Goal: Information Seeking & Learning: Check status

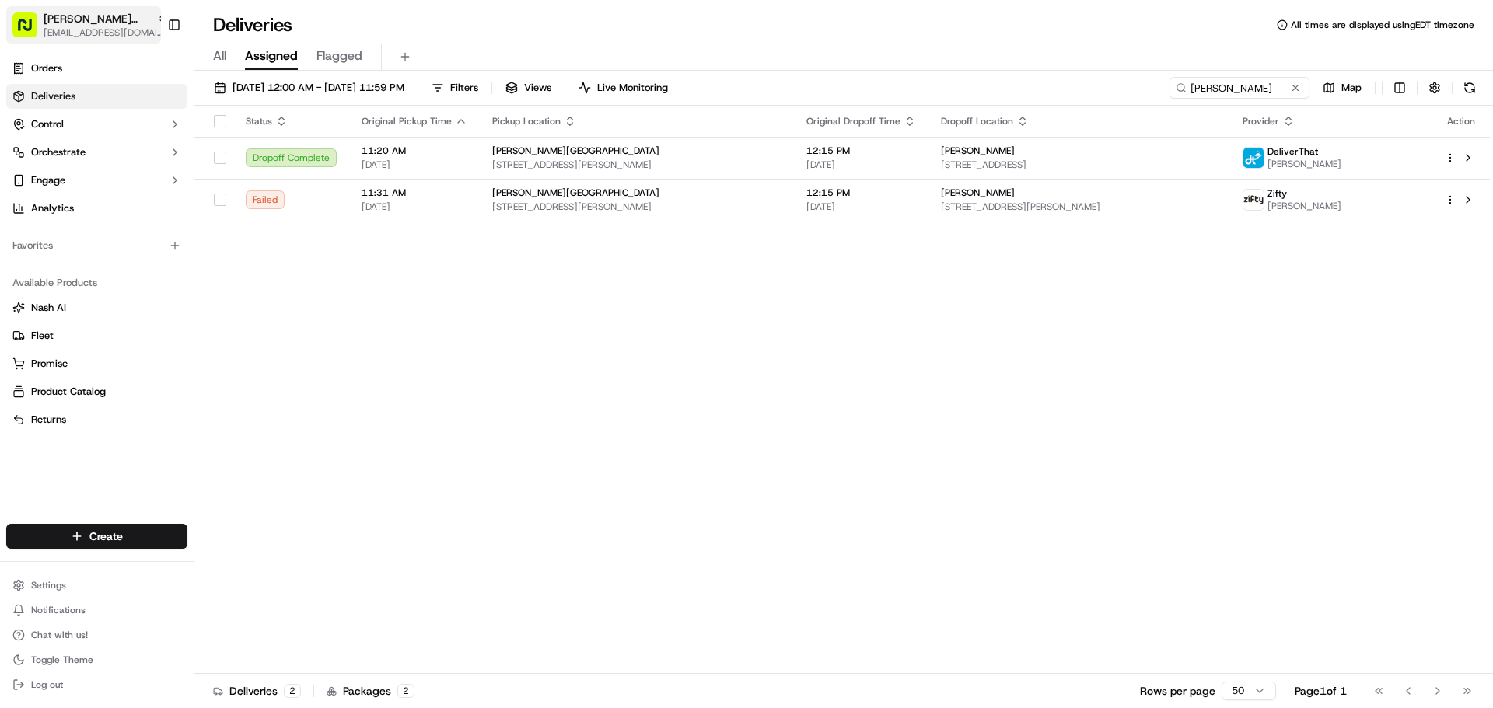
click at [115, 28] on span "[EMAIL_ADDRESS][DOMAIN_NAME]" at bounding box center [106, 32] width 124 height 12
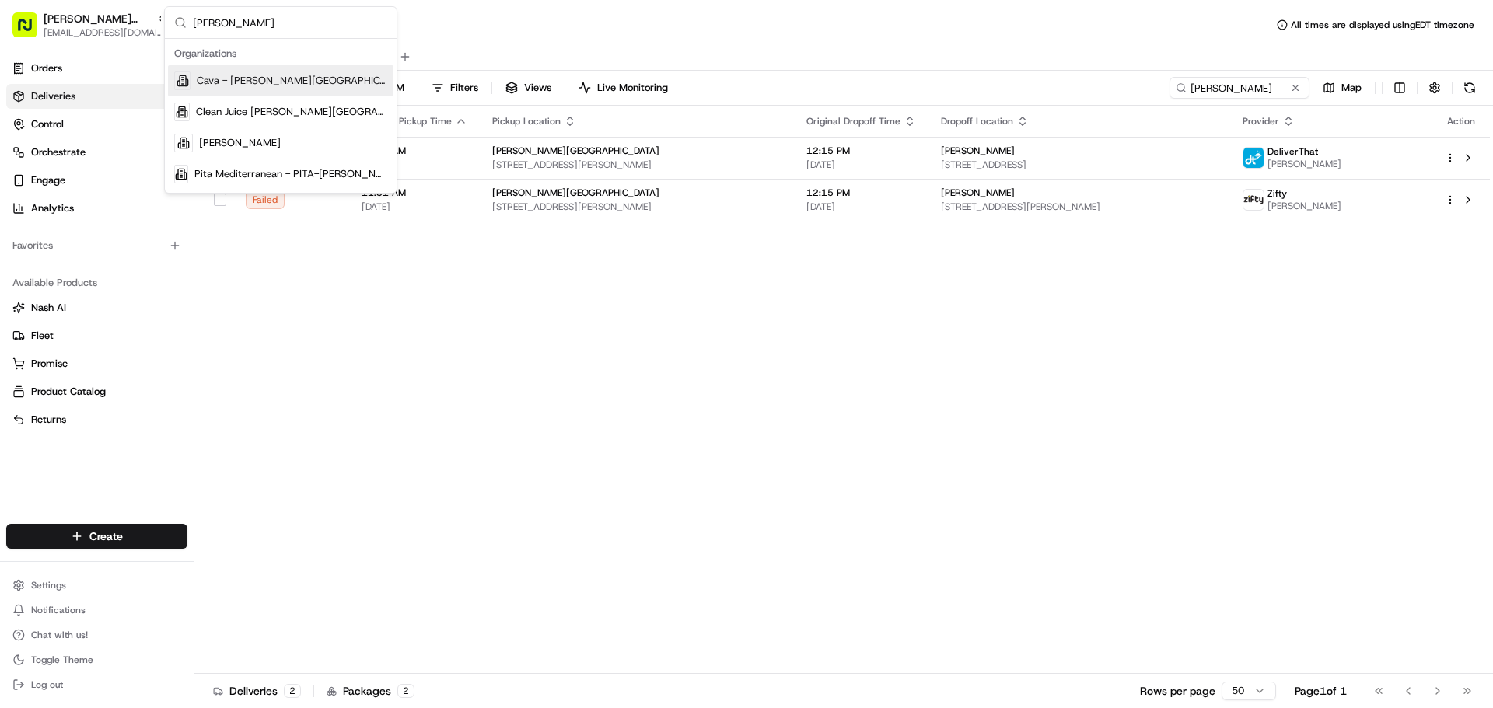
type input "sandy"
click at [294, 75] on span "Cava - Sandy Springs" at bounding box center [292, 81] width 190 height 14
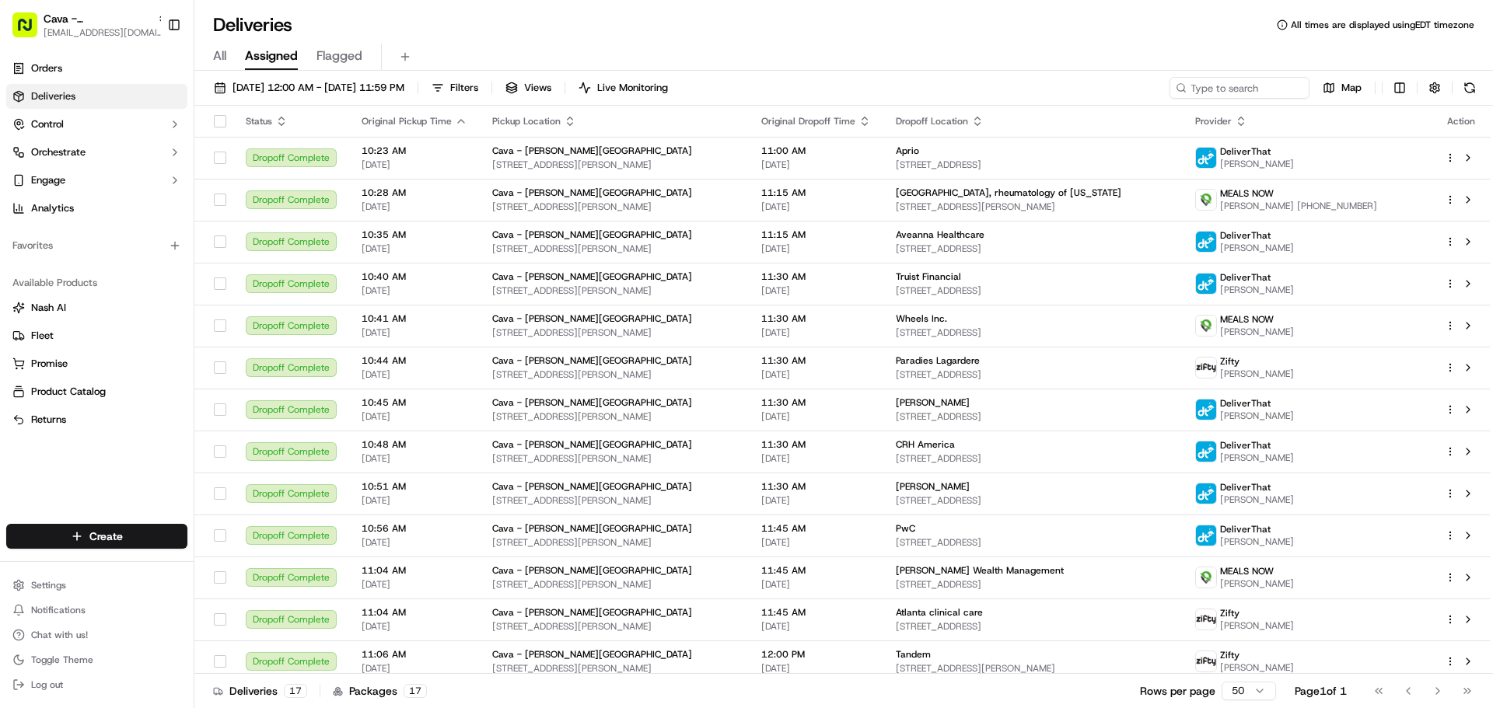
click at [1236, 106] on th "Provider" at bounding box center [1308, 121] width 250 height 31
click at [1236, 97] on input at bounding box center [1216, 88] width 187 height 22
paste input "brittani heard"
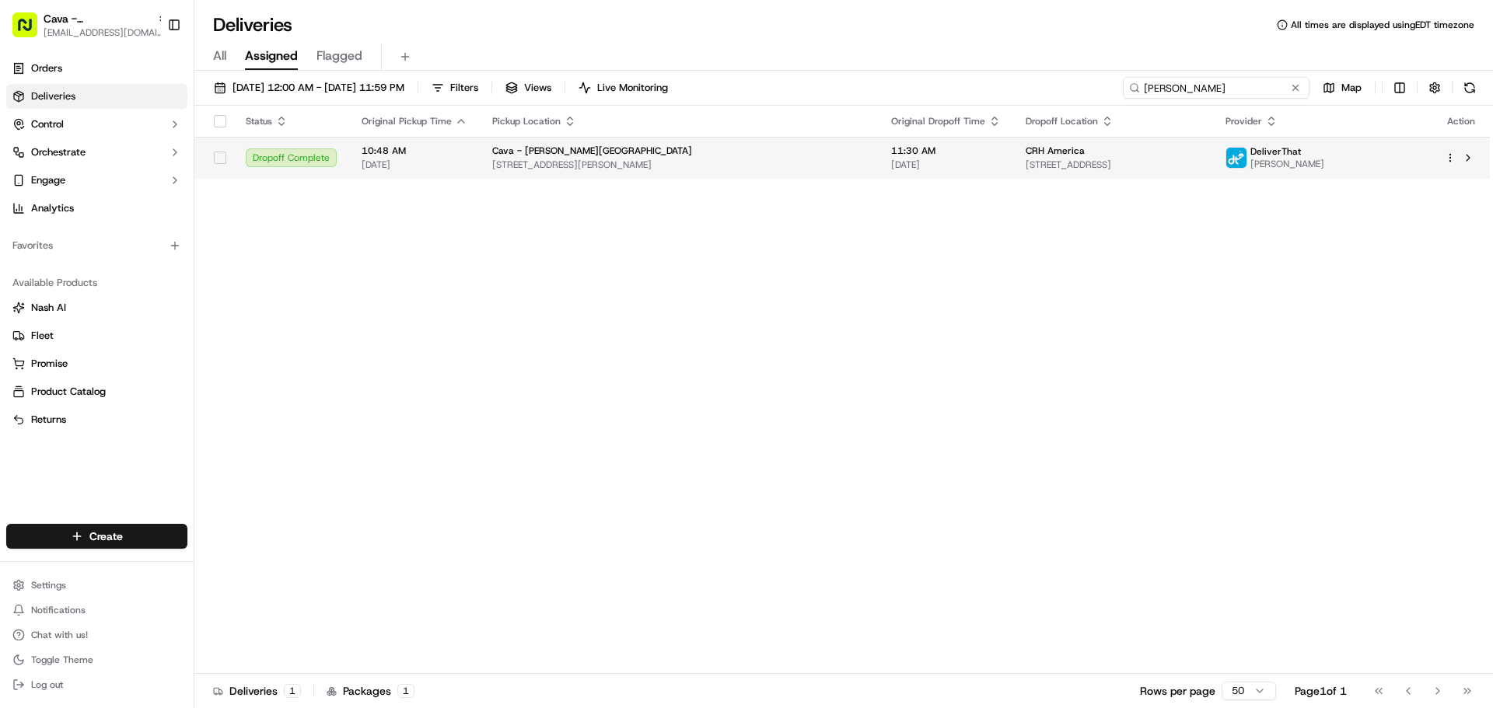
type input "brittani heard"
click at [943, 159] on span "09/23/2025" at bounding box center [946, 165] width 110 height 12
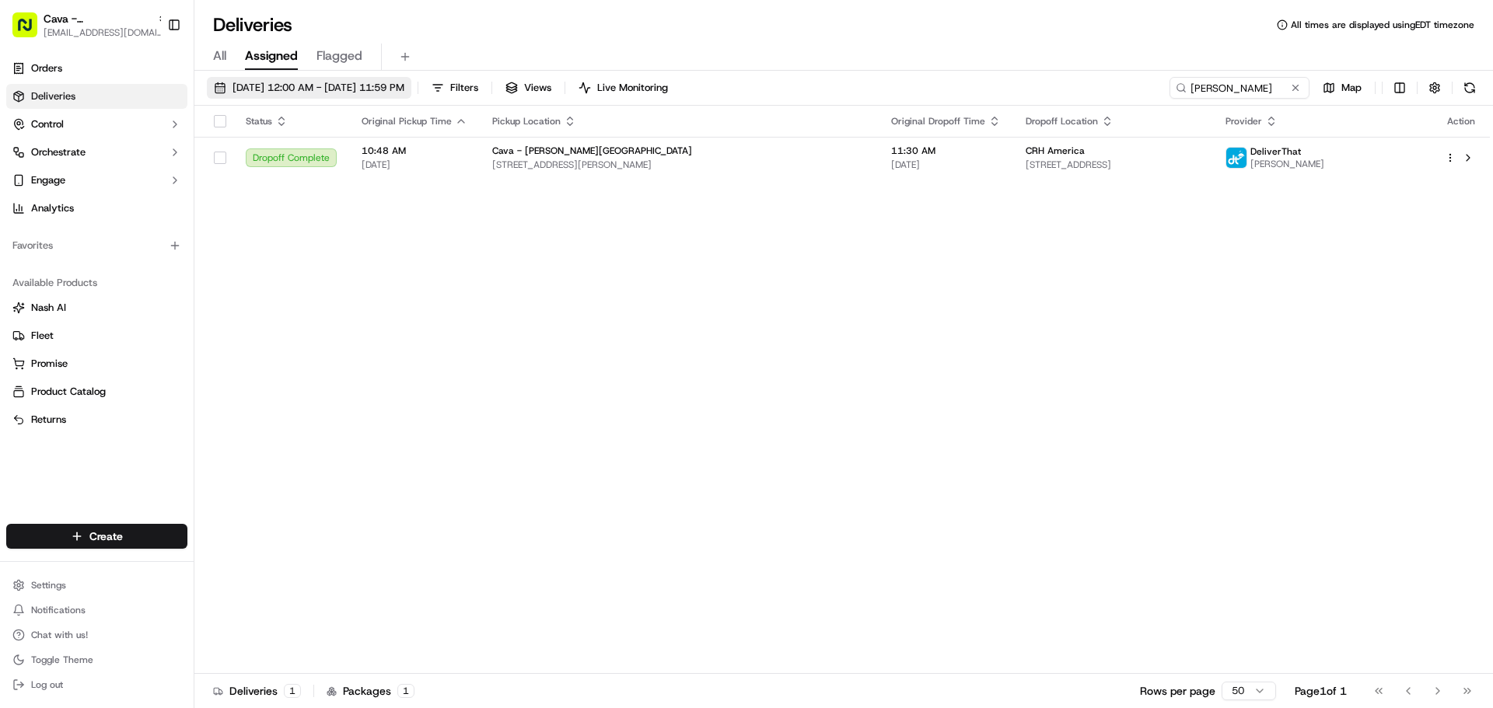
click at [323, 82] on span "09/23/2025 12:00 AM - 09/23/2025 11:59 PM" at bounding box center [318, 88] width 172 height 14
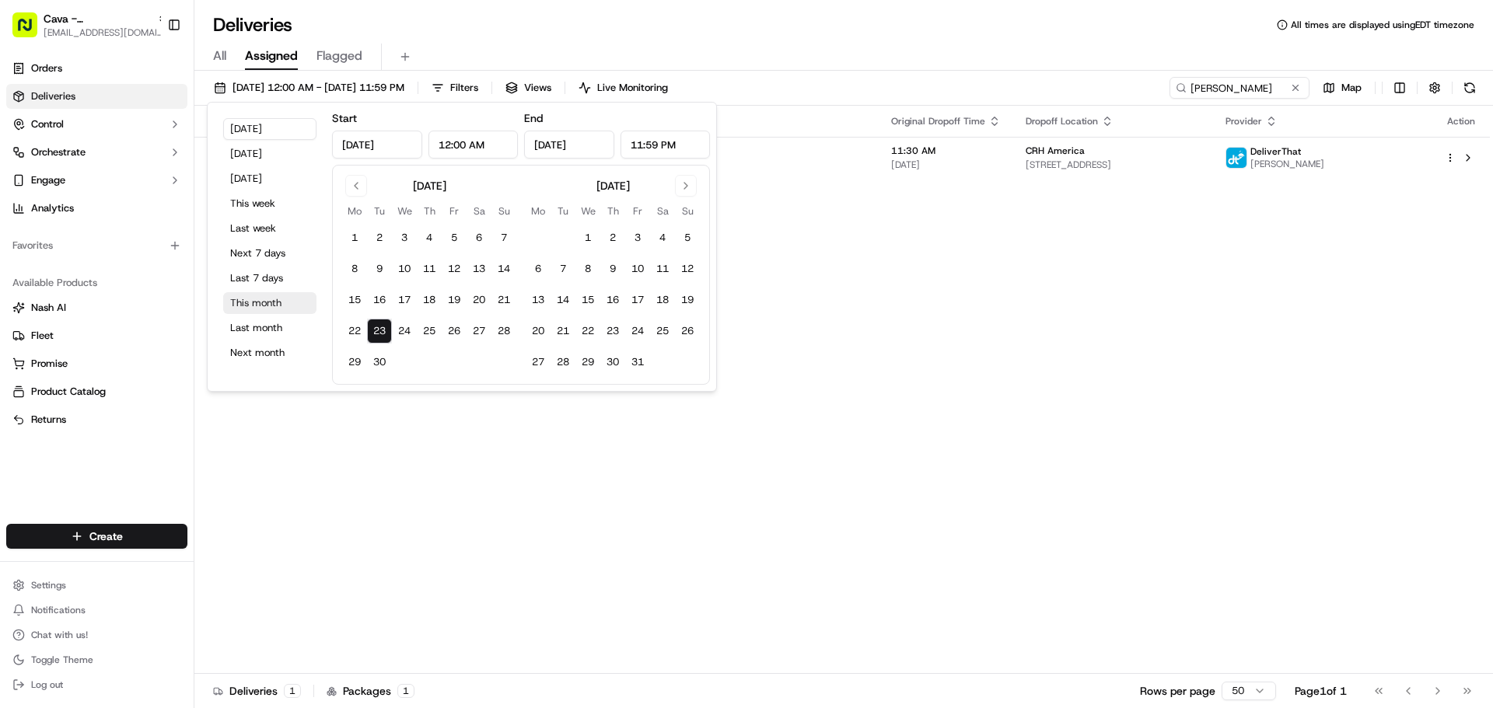
click at [258, 306] on button "This month" at bounding box center [269, 303] width 93 height 22
type input "Sep 1, 2025"
type input "Sep 30, 2025"
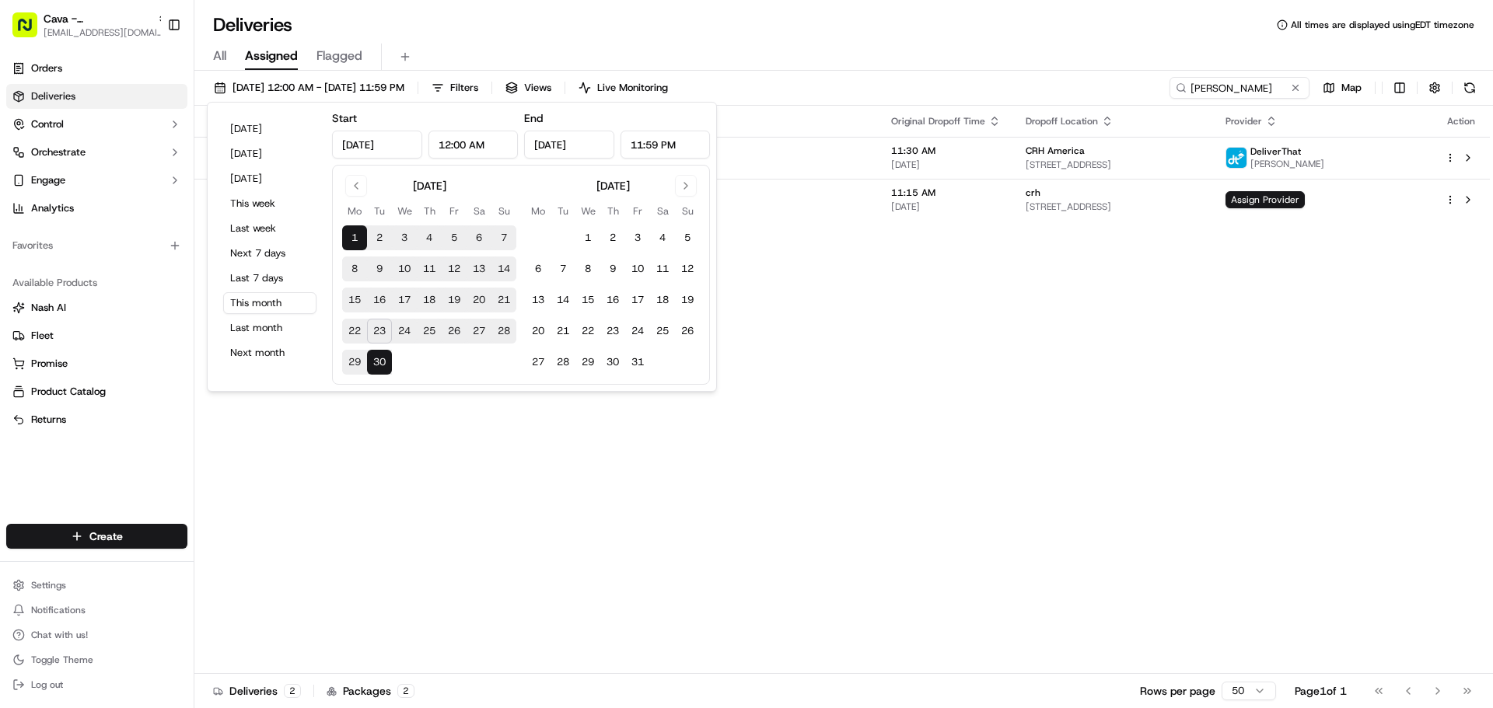
click at [489, 35] on div "Deliveries All times are displayed using EDT timezone" at bounding box center [843, 24] width 1298 height 25
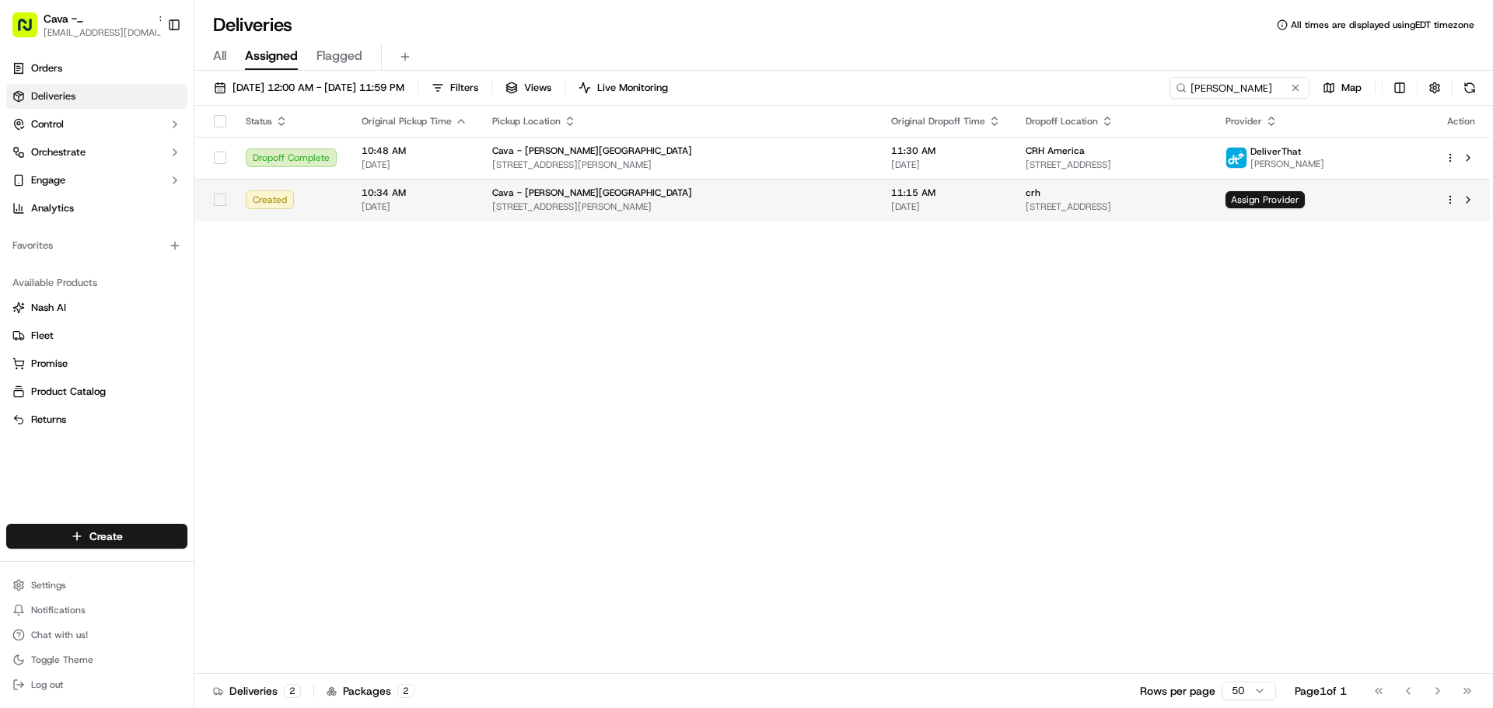
click at [810, 209] on span "[STREET_ADDRESS][PERSON_NAME]" at bounding box center [679, 207] width 374 height 12
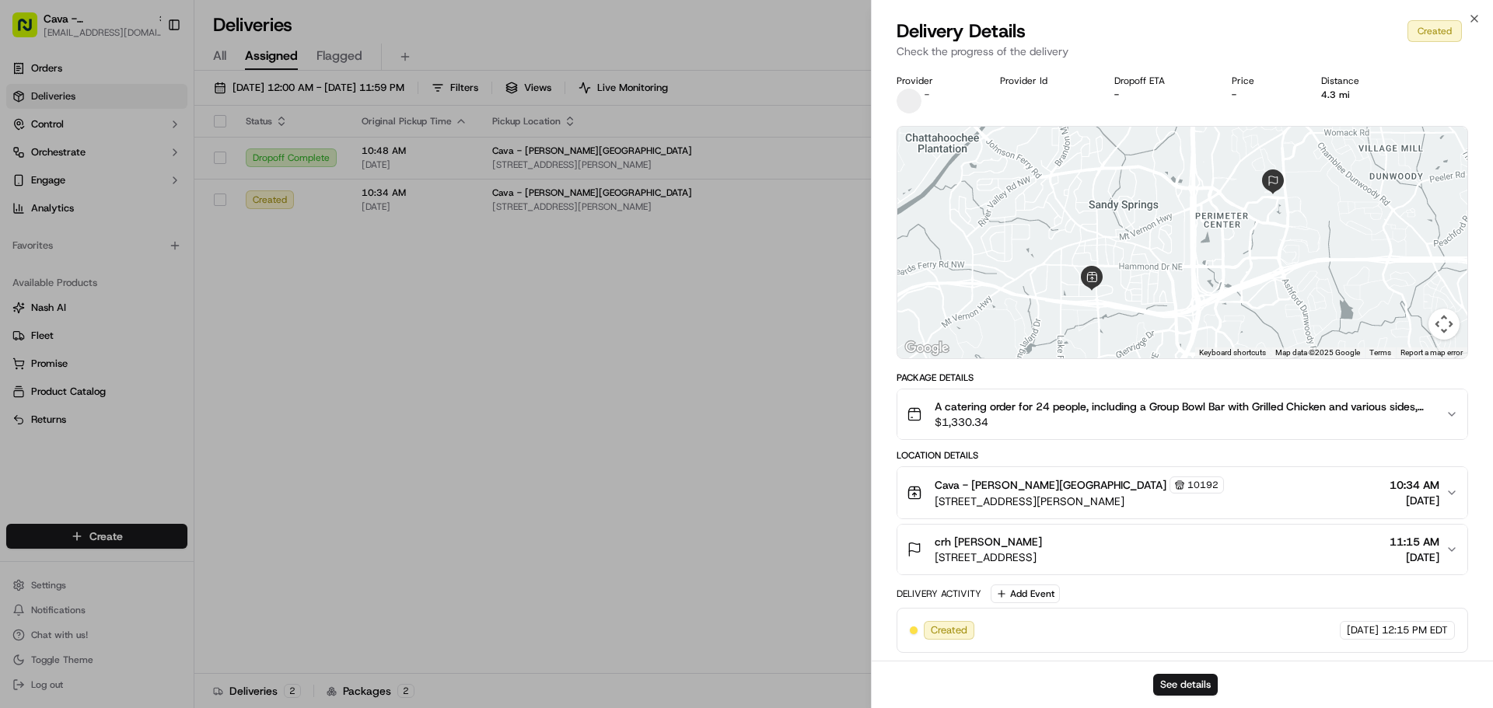
click at [1175, 696] on div "See details" at bounding box center [1182, 684] width 621 height 47
click at [1193, 680] on button "See details" at bounding box center [1185, 685] width 65 height 22
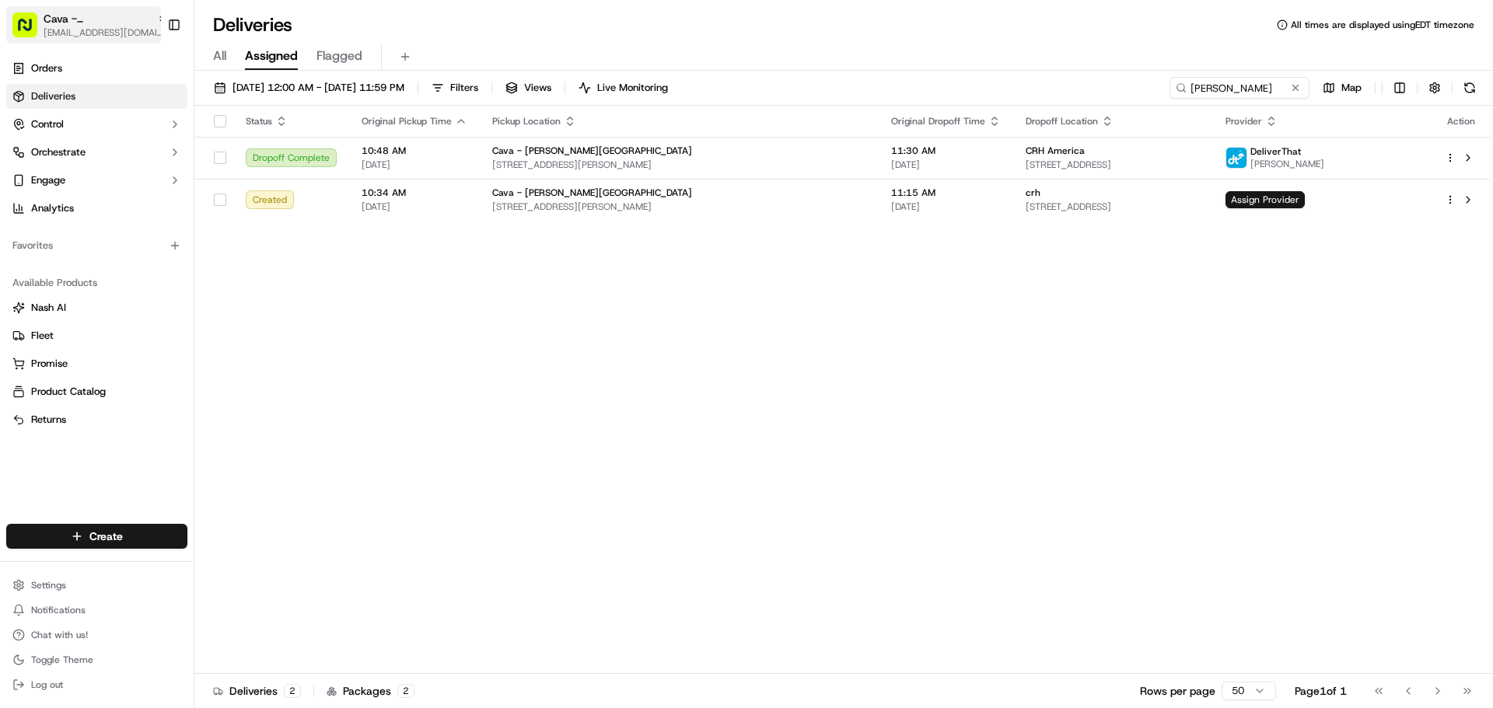
click at [122, 35] on span "[EMAIL_ADDRESS][DOMAIN_NAME]" at bounding box center [106, 32] width 124 height 12
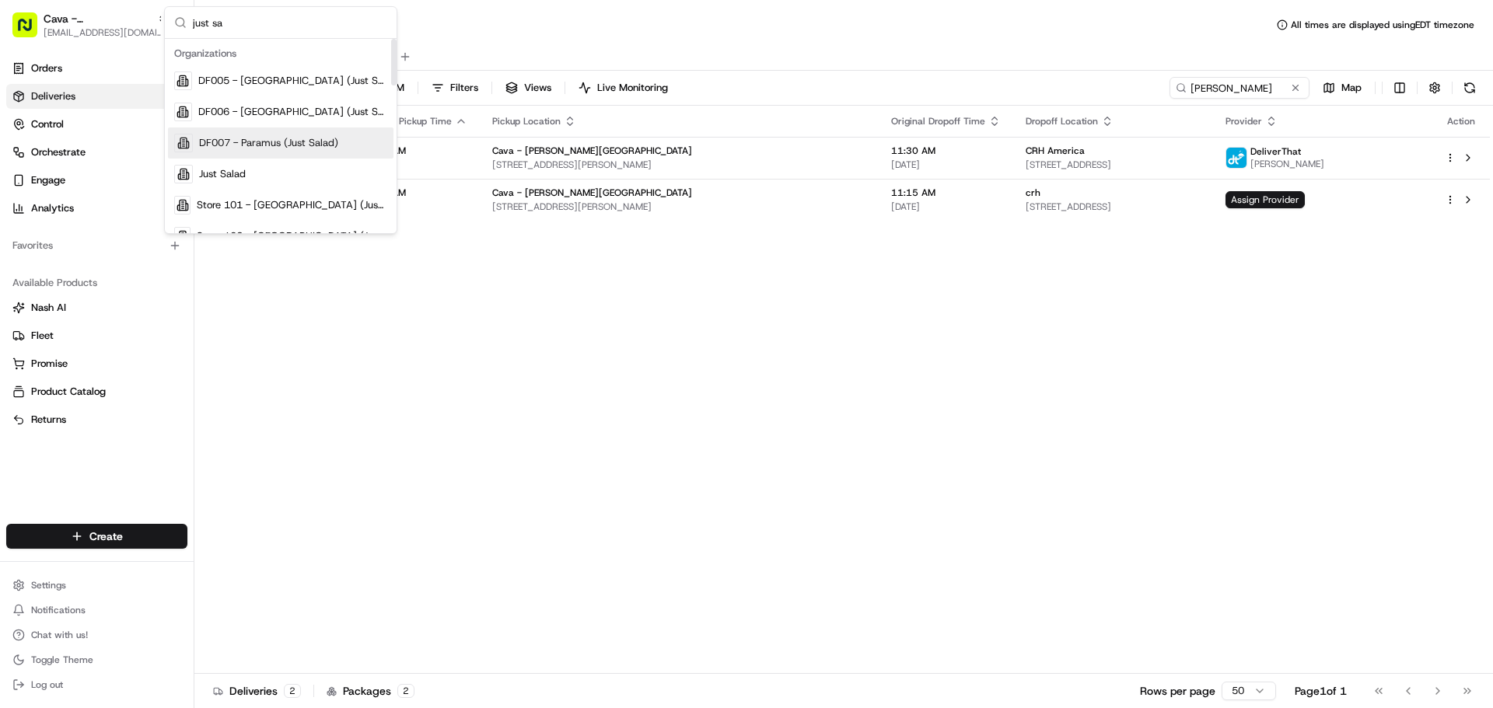
type input "just sa"
click at [255, 166] on div "Just Salad" at bounding box center [280, 174] width 225 height 31
